Goal: Navigation & Orientation: Find specific page/section

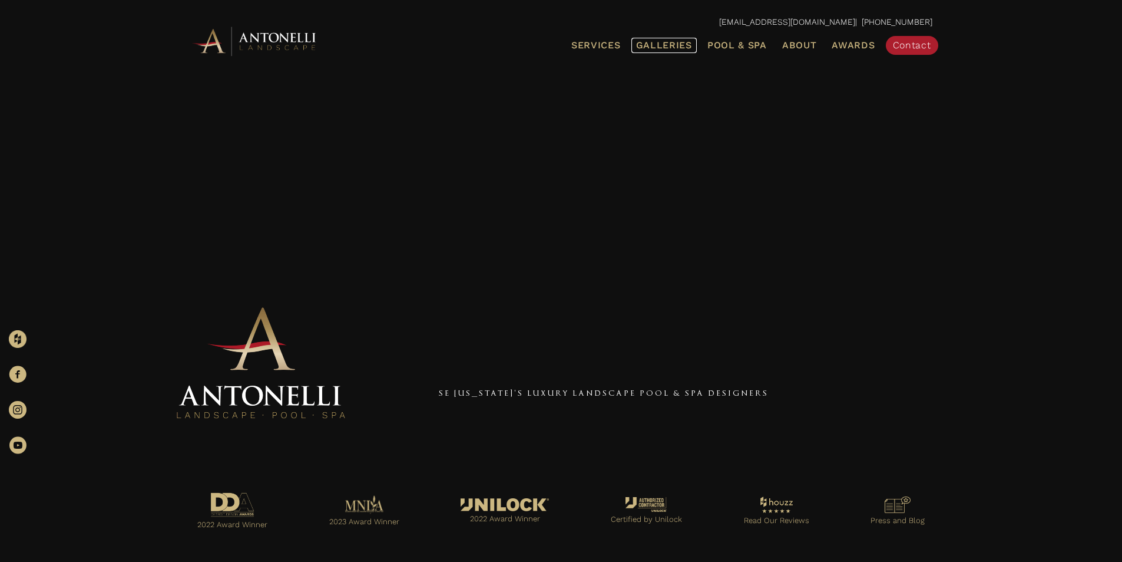
click at [654, 41] on span "Galleries" at bounding box center [664, 44] width 56 height 11
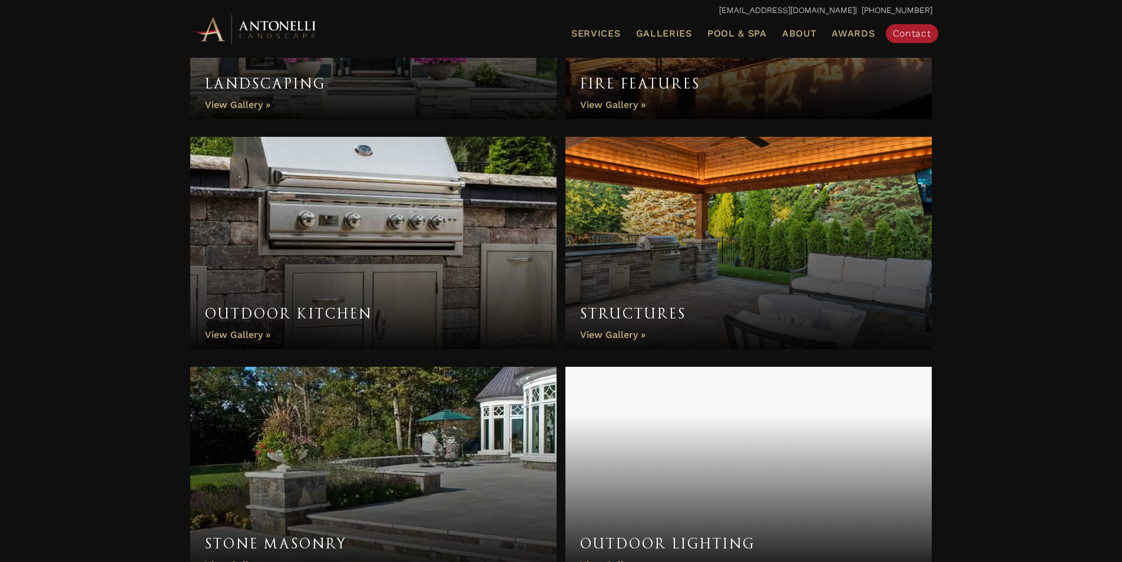
scroll to position [825, 0]
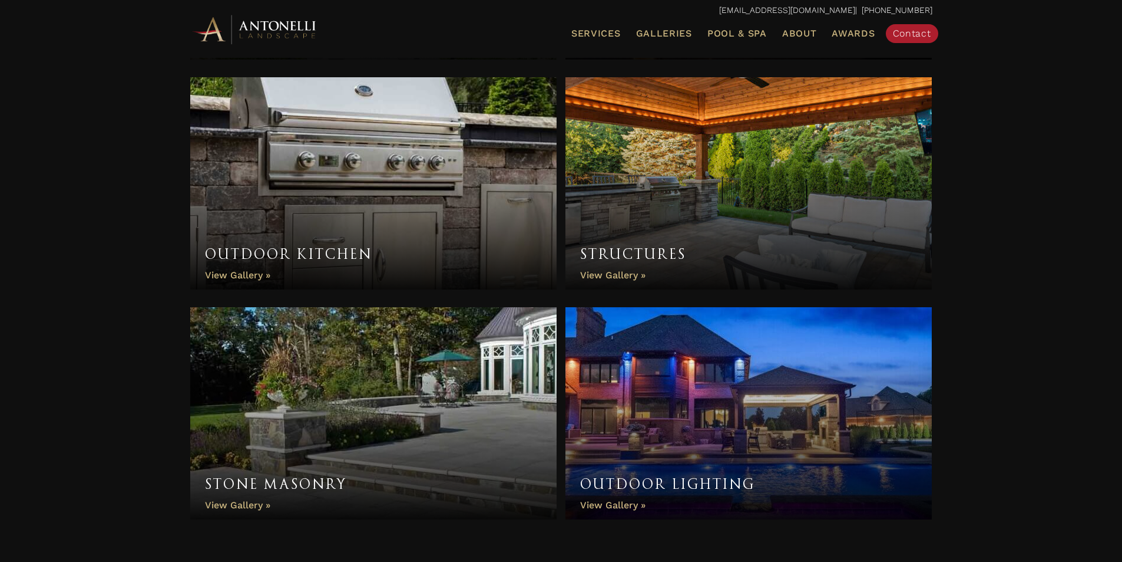
click at [672, 200] on link "Structures" at bounding box center [749, 183] width 367 height 212
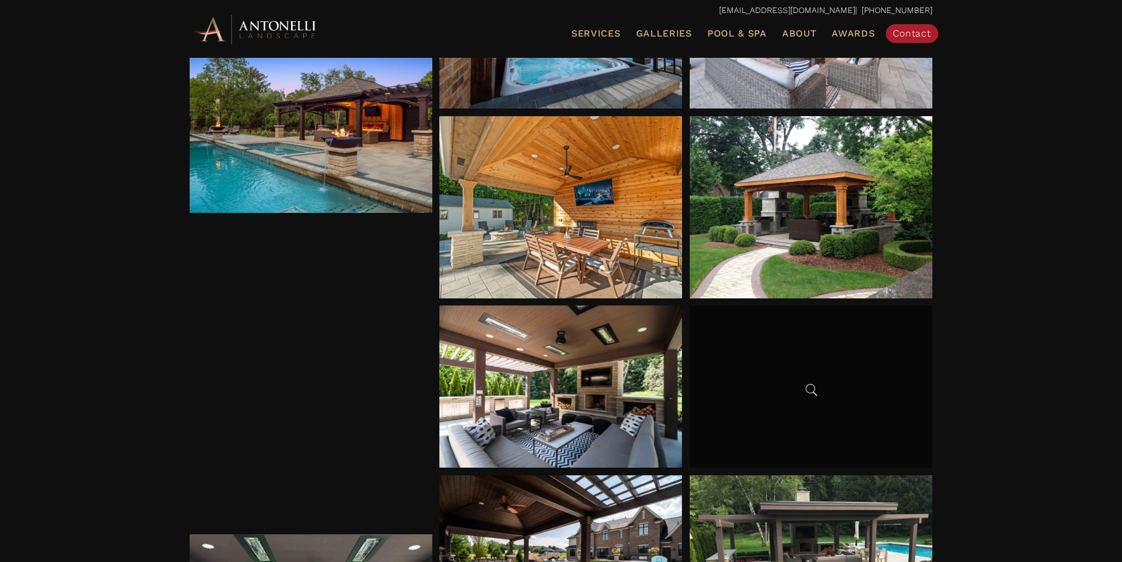
scroll to position [530, 0]
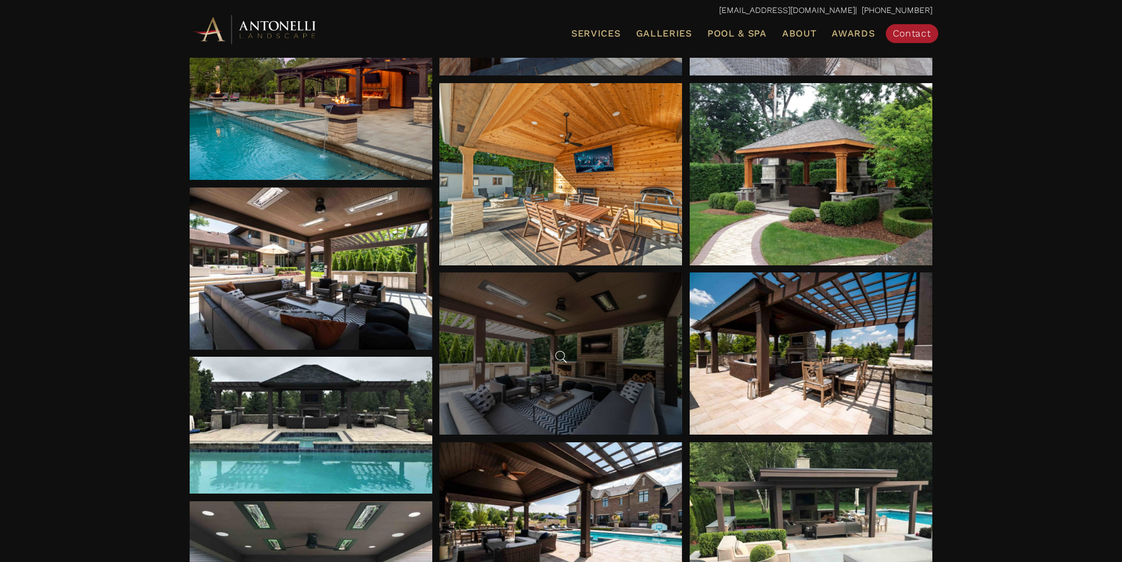
click at [585, 335] on div at bounding box center [561, 353] width 243 height 162
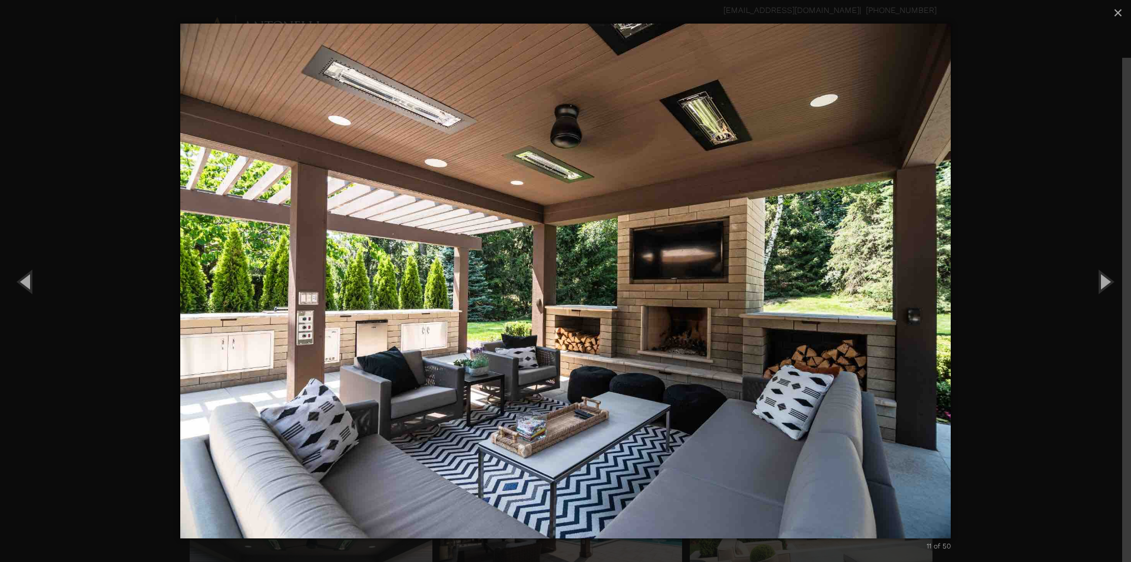
click at [1032, 75] on div "11 of 50 Loading..." at bounding box center [565, 281] width 1131 height 562
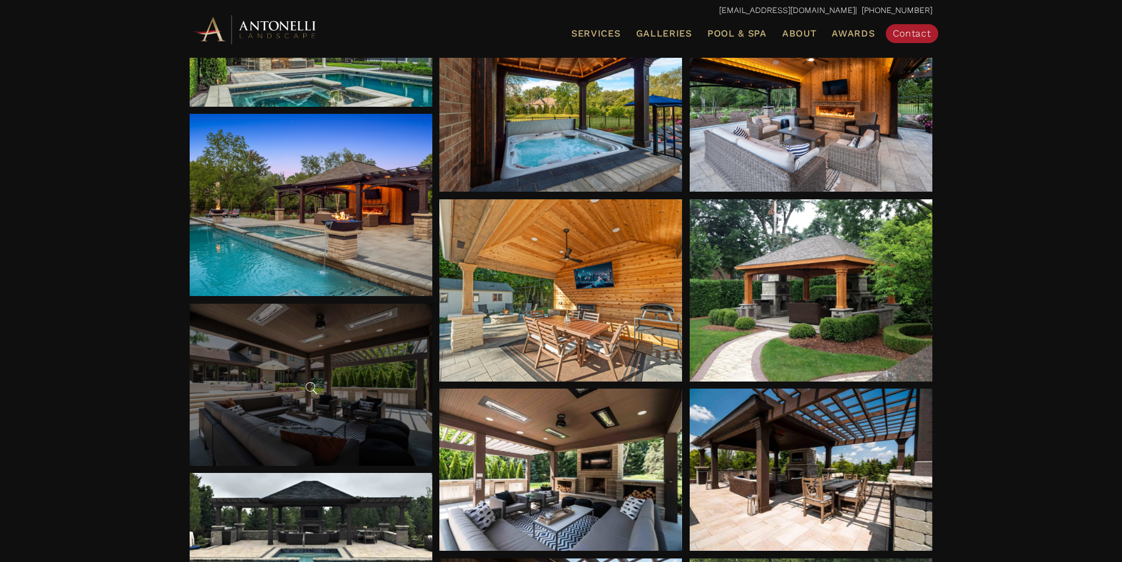
scroll to position [412, 0]
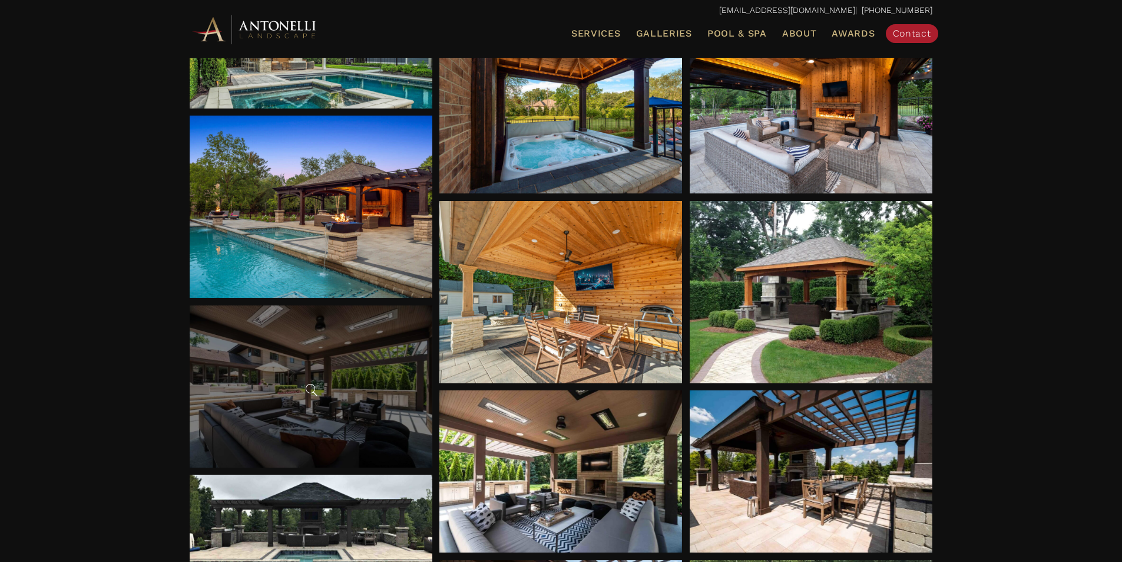
click at [397, 332] on div at bounding box center [311, 386] width 243 height 162
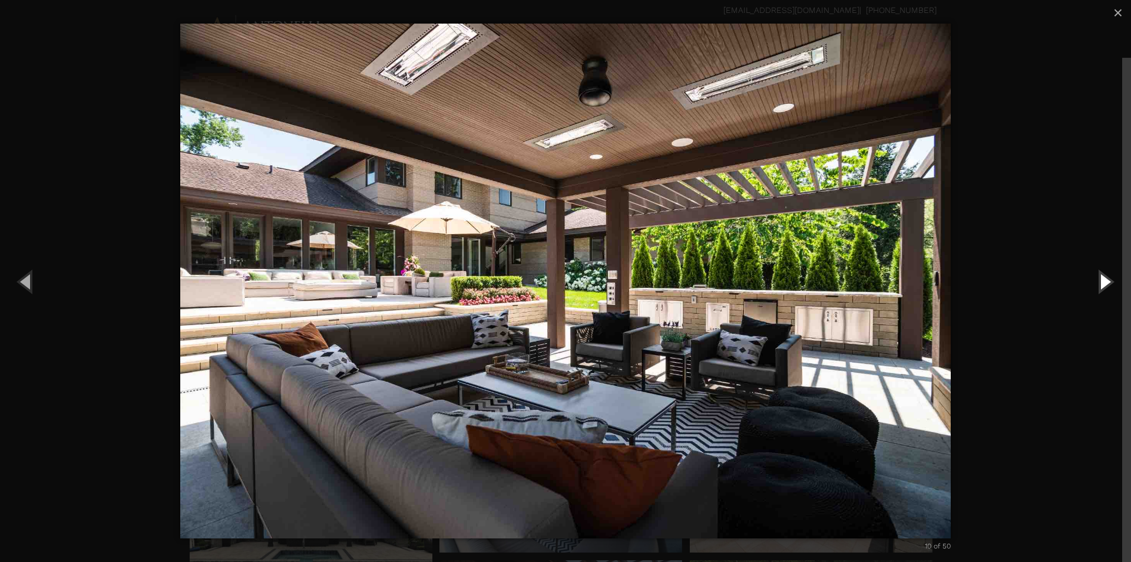
click at [1101, 288] on button "Next (Right arrow key)" at bounding box center [1104, 281] width 53 height 65
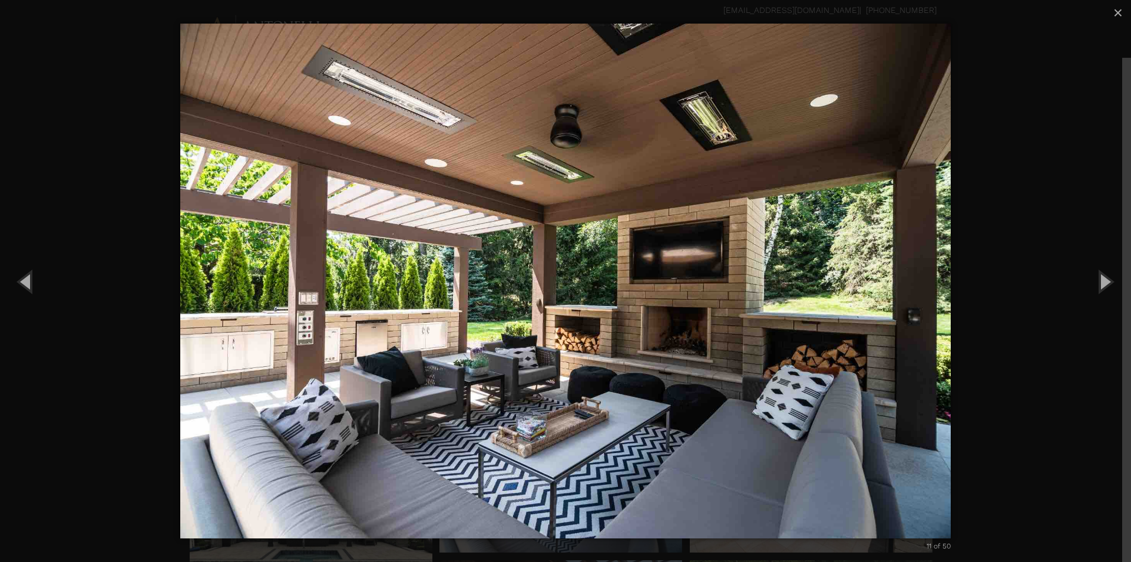
click at [1024, 295] on div "11 of 50 Loading..." at bounding box center [565, 281] width 1131 height 562
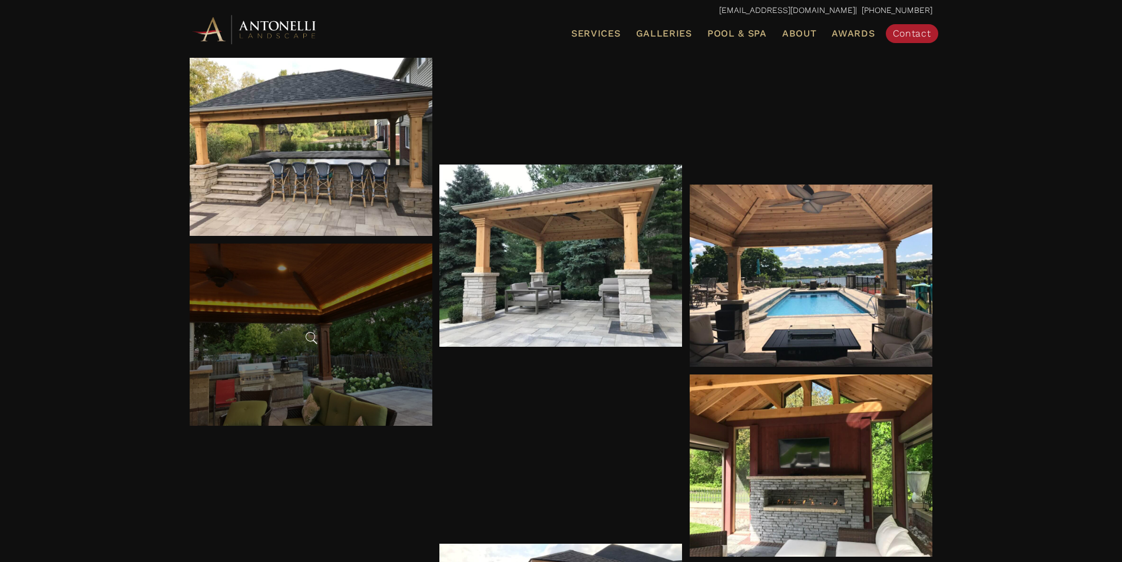
scroll to position [1709, 0]
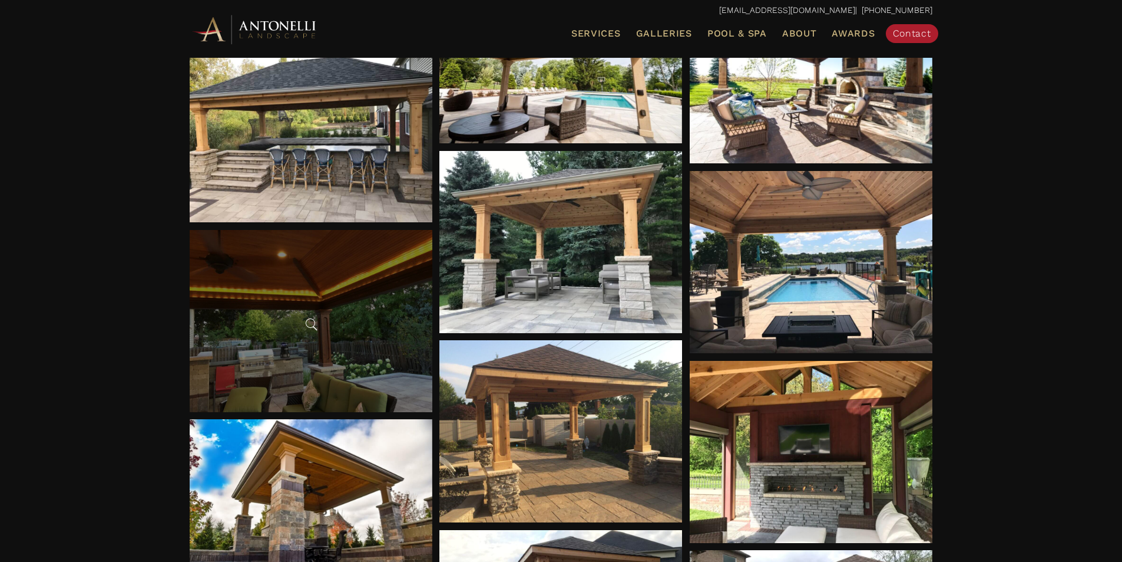
drag, startPoint x: 353, startPoint y: 298, endPoint x: 308, endPoint y: 369, distance: 84.5
click at [308, 369] on div at bounding box center [311, 321] width 243 height 182
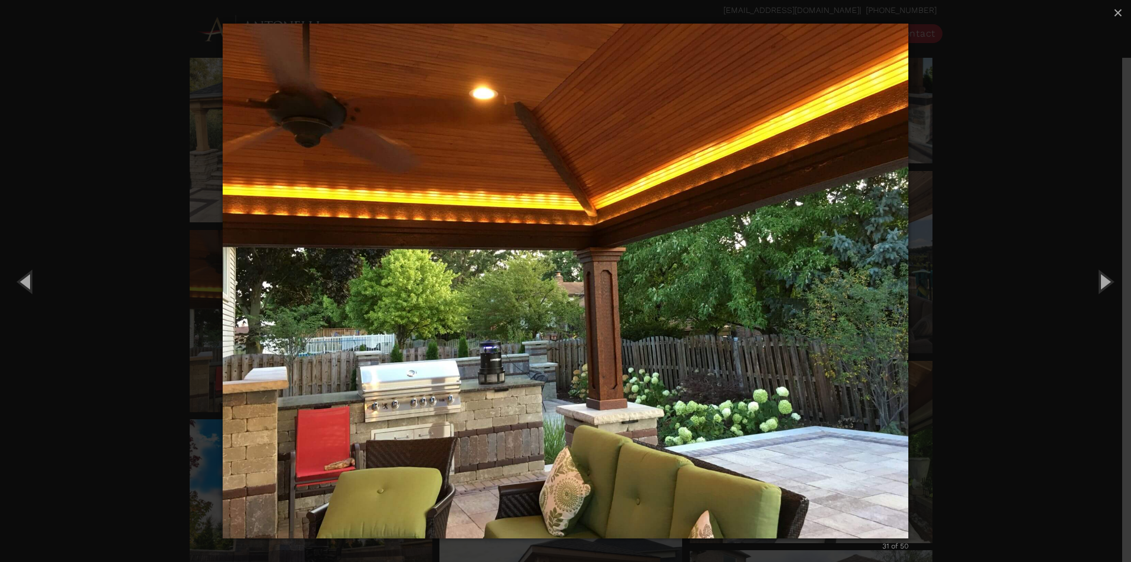
click at [964, 234] on div "31 of 50 Loading..." at bounding box center [565, 281] width 1131 height 562
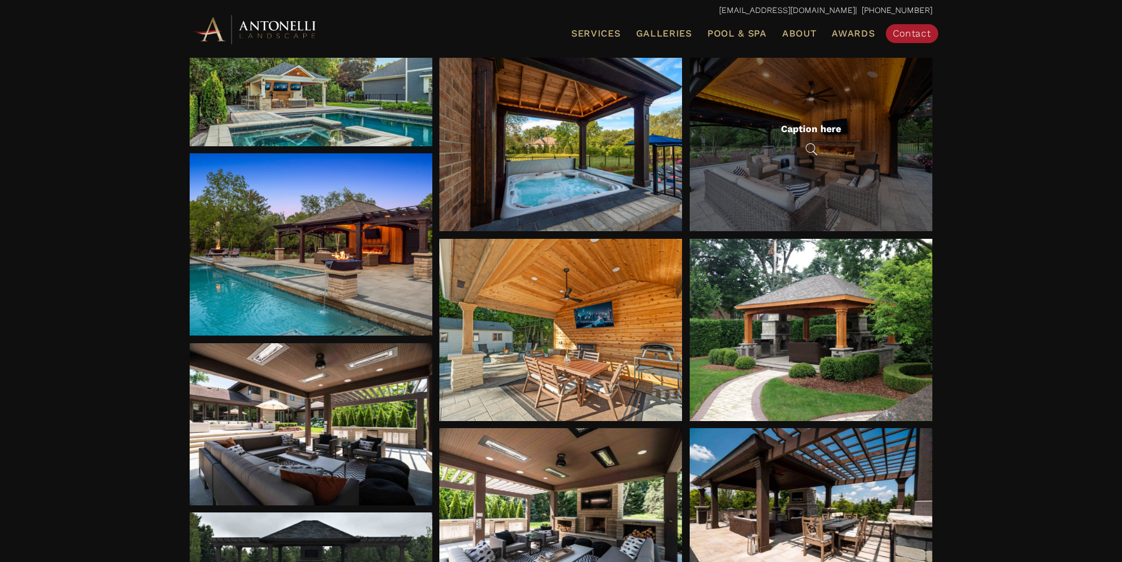
scroll to position [236, 0]
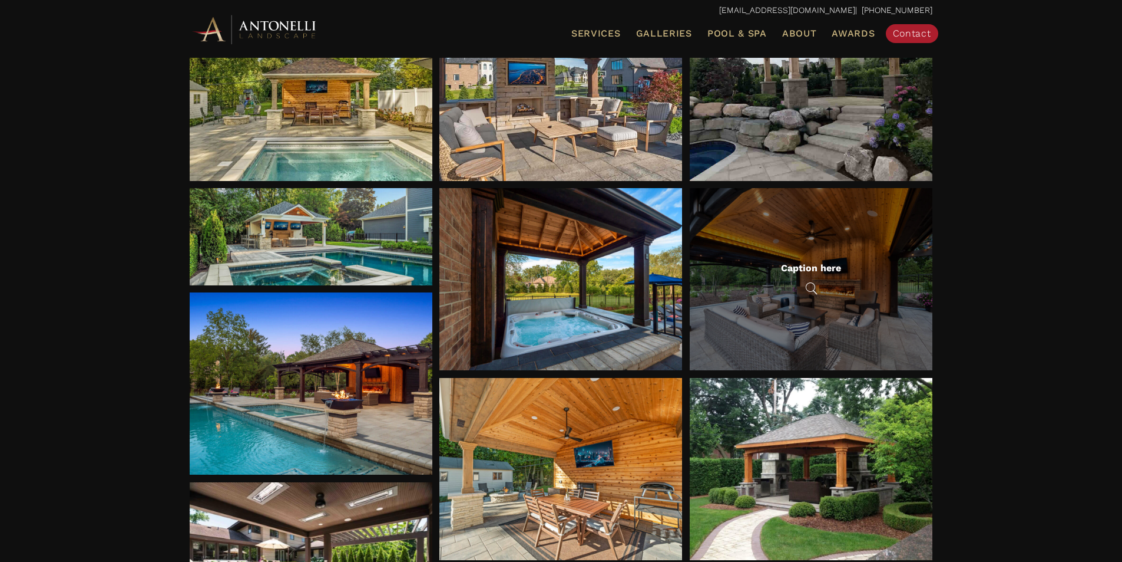
click at [860, 233] on div "Caption here" at bounding box center [811, 279] width 243 height 182
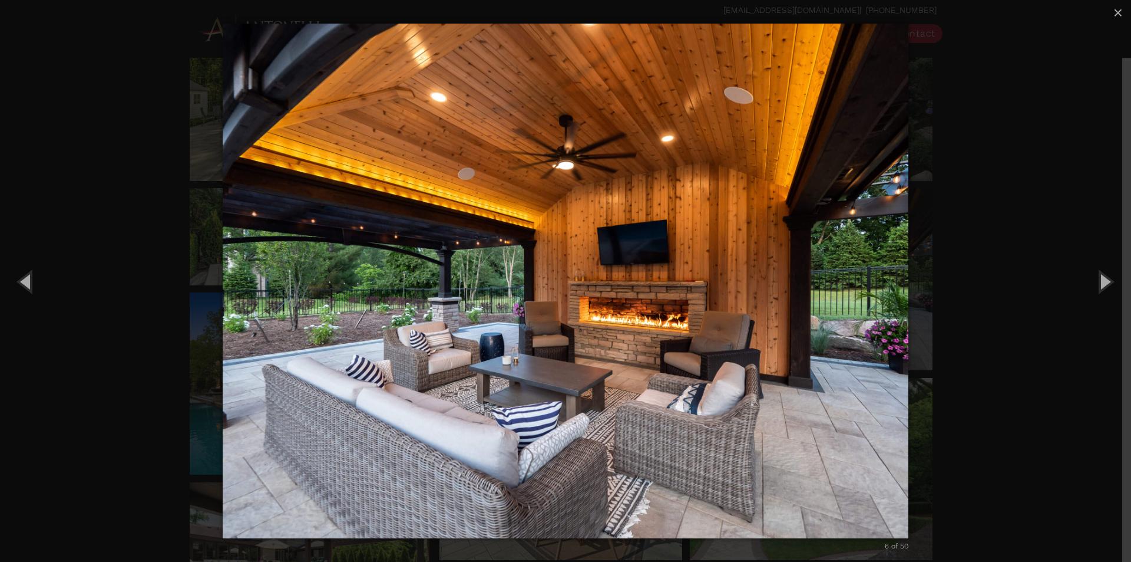
click at [941, 193] on div "6 of 50 Loading..." at bounding box center [565, 281] width 1131 height 562
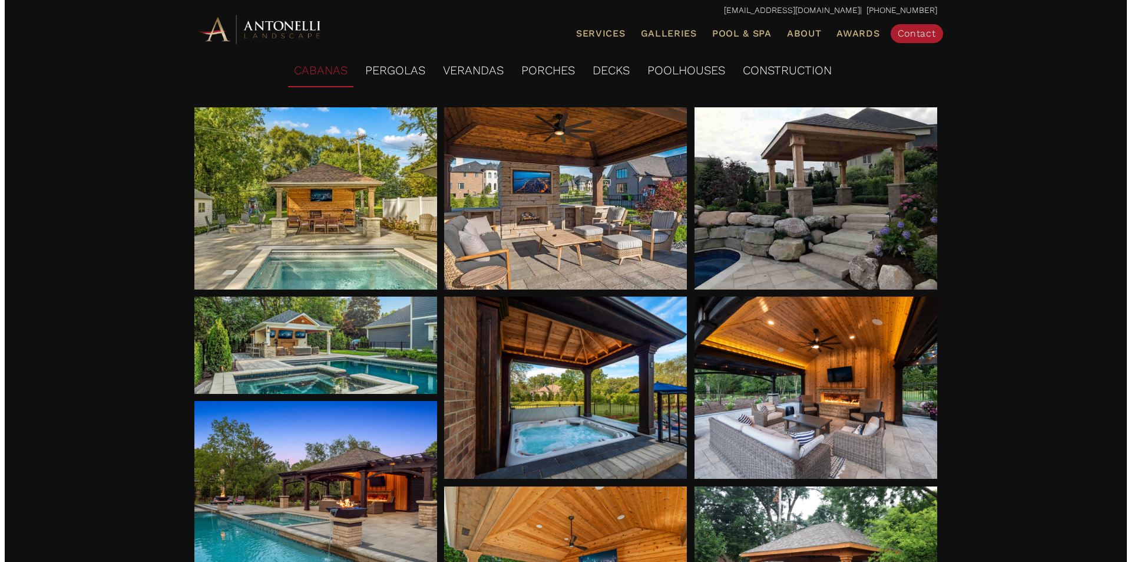
scroll to position [118, 0]
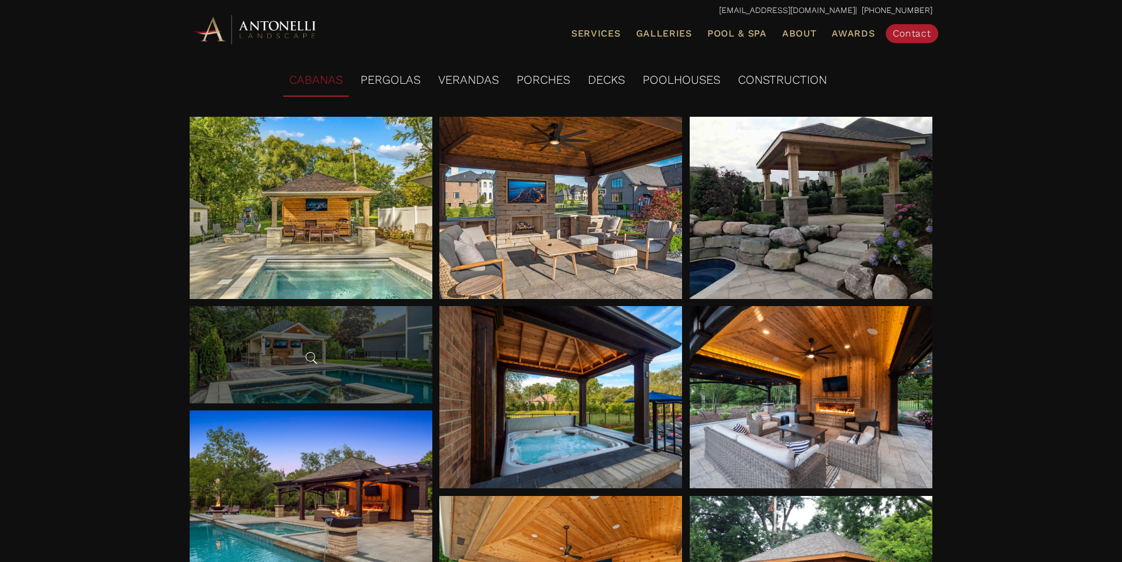
click at [366, 375] on div at bounding box center [311, 354] width 243 height 97
